Goal: Information Seeking & Learning: Learn about a topic

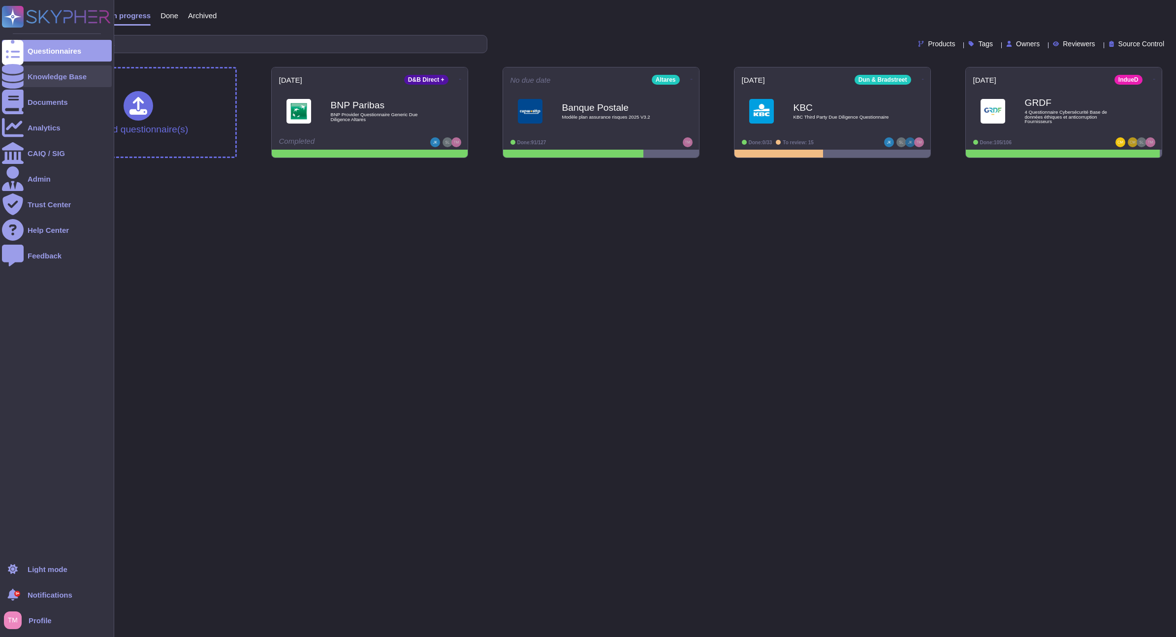
click at [40, 76] on div "Knowledge Base" at bounding box center [57, 76] width 59 height 7
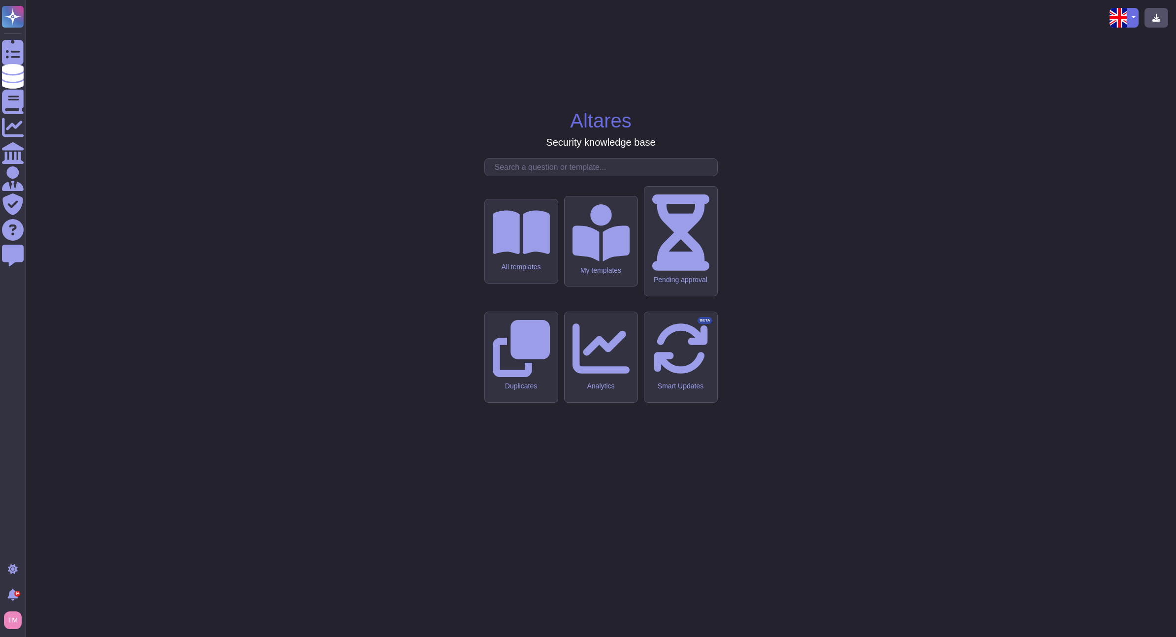
click at [568, 176] on input "text" at bounding box center [603, 167] width 227 height 17
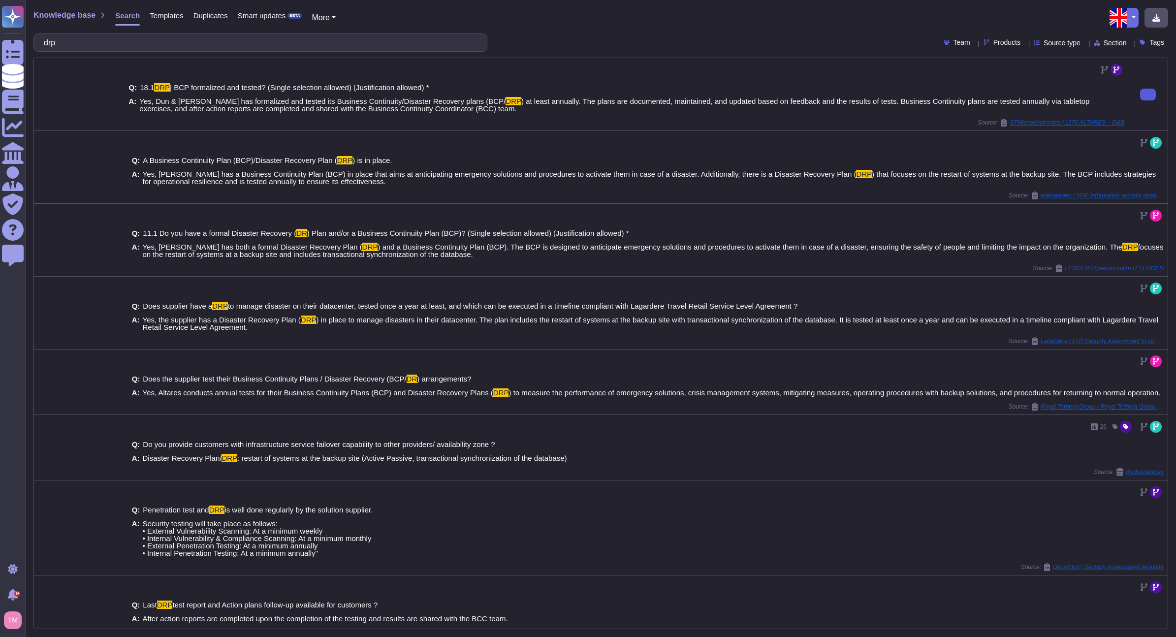
type input "drp"
click at [1146, 96] on button at bounding box center [1148, 95] width 16 height 12
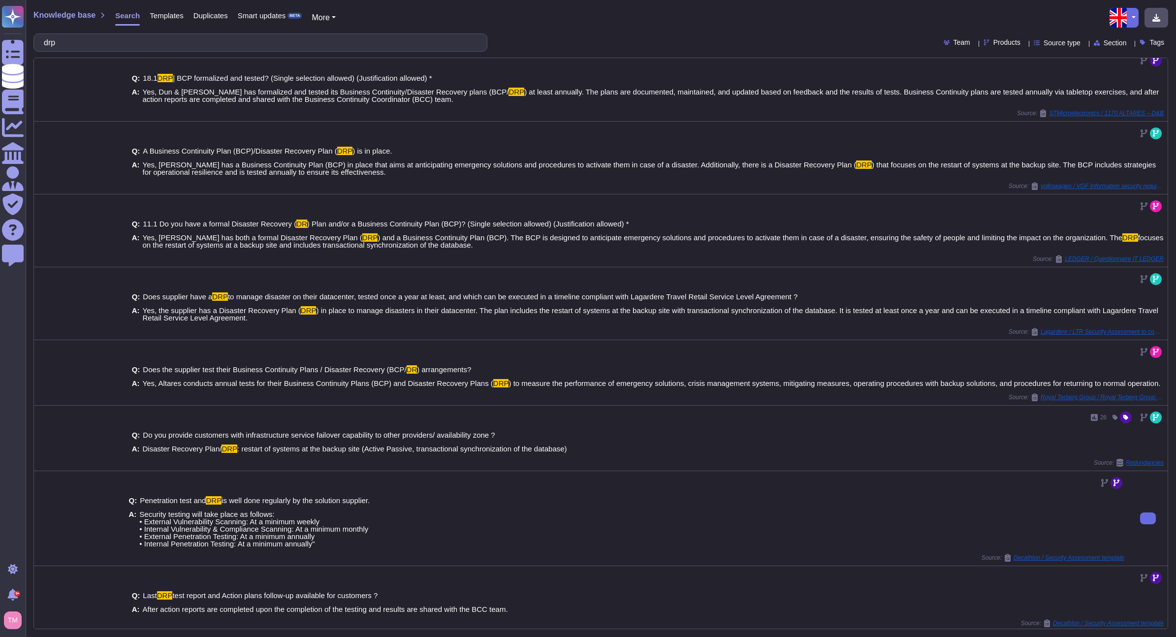
scroll to position [12, 0]
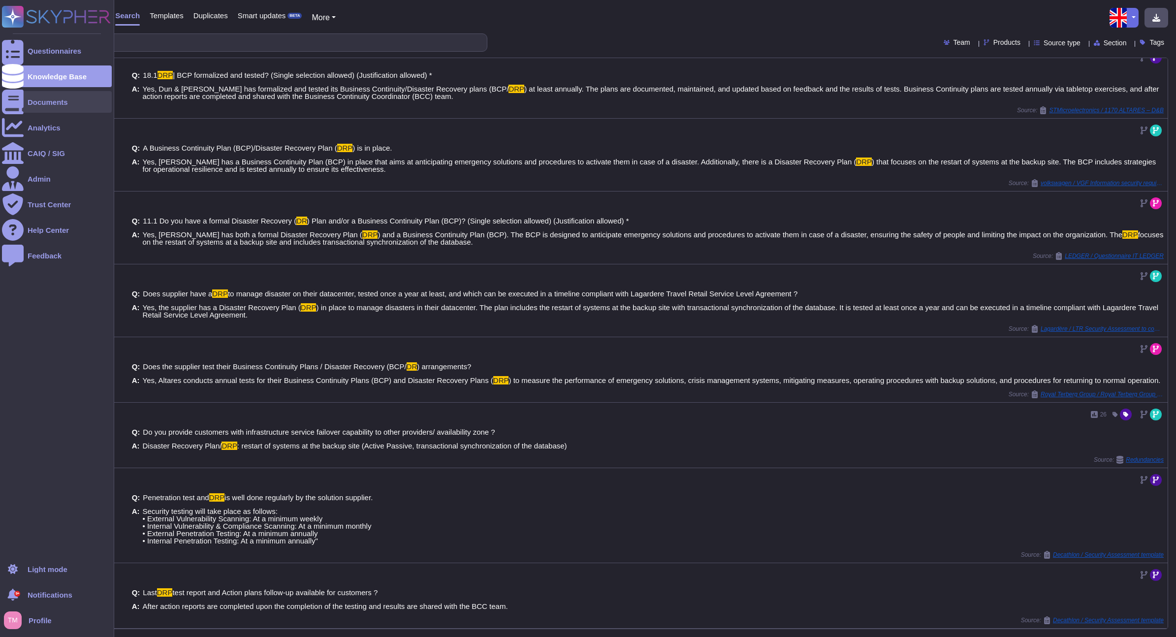
click at [20, 107] on div at bounding box center [13, 102] width 22 height 22
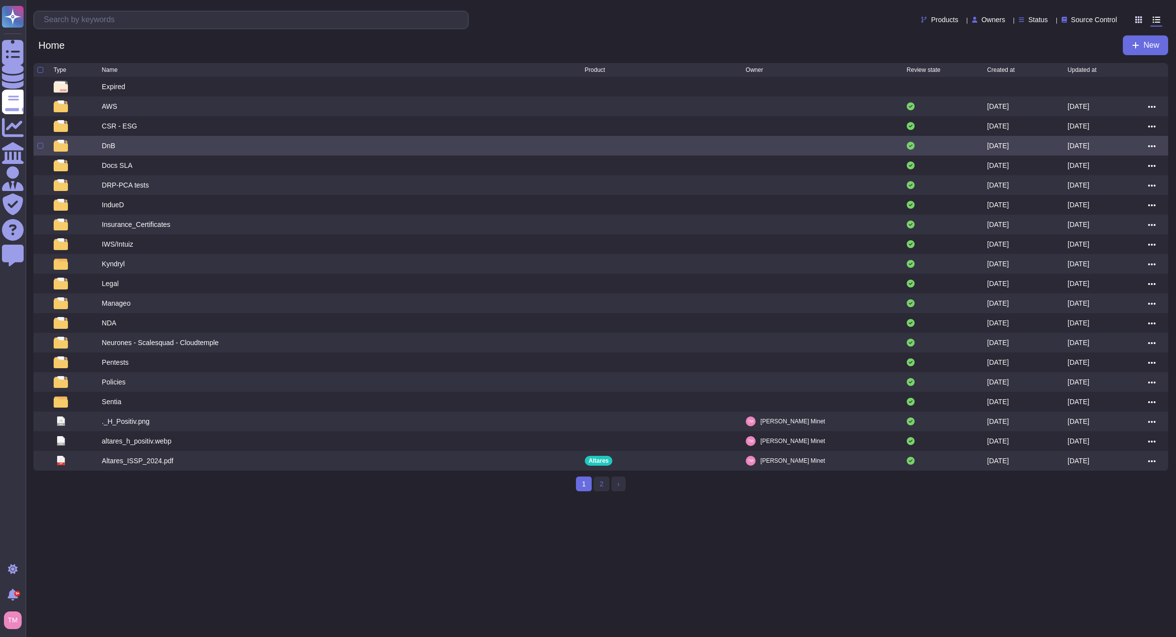
click at [112, 145] on div "DnB" at bounding box center [108, 146] width 13 height 10
